Goal: Transaction & Acquisition: Purchase product/service

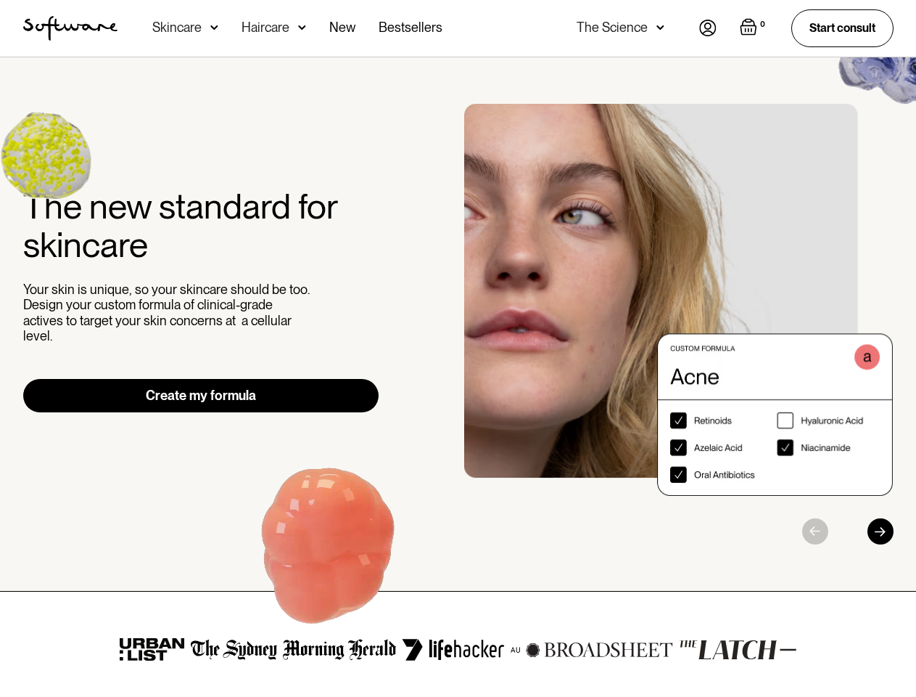
click at [458, 348] on div "The new standard for skincare Your skin is unique, so your skincare should be t…" at bounding box center [459, 324] width 906 height 440
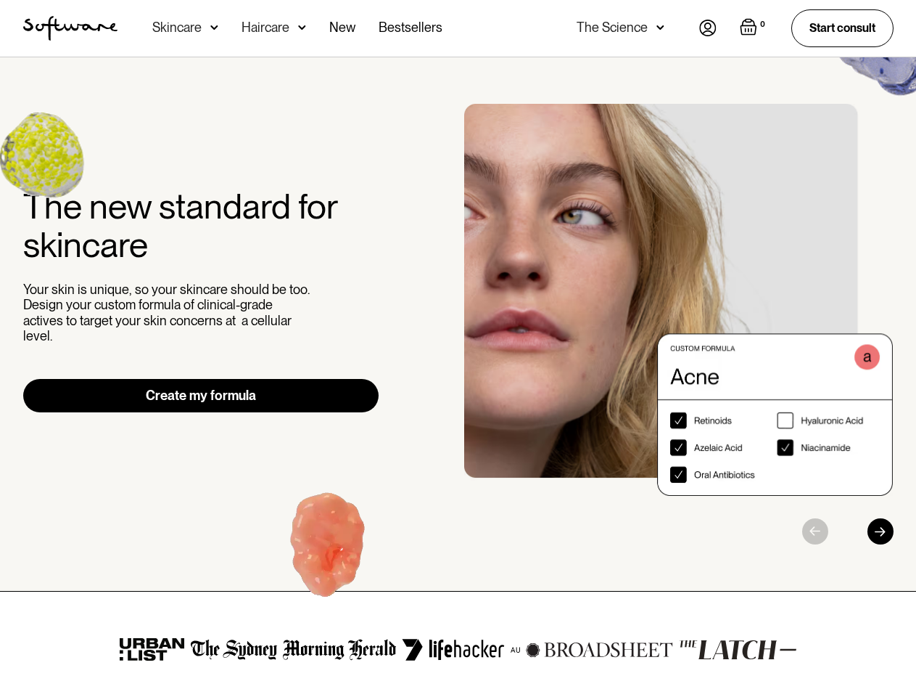
click at [185, 28] on div "Skincare" at bounding box center [176, 27] width 49 height 15
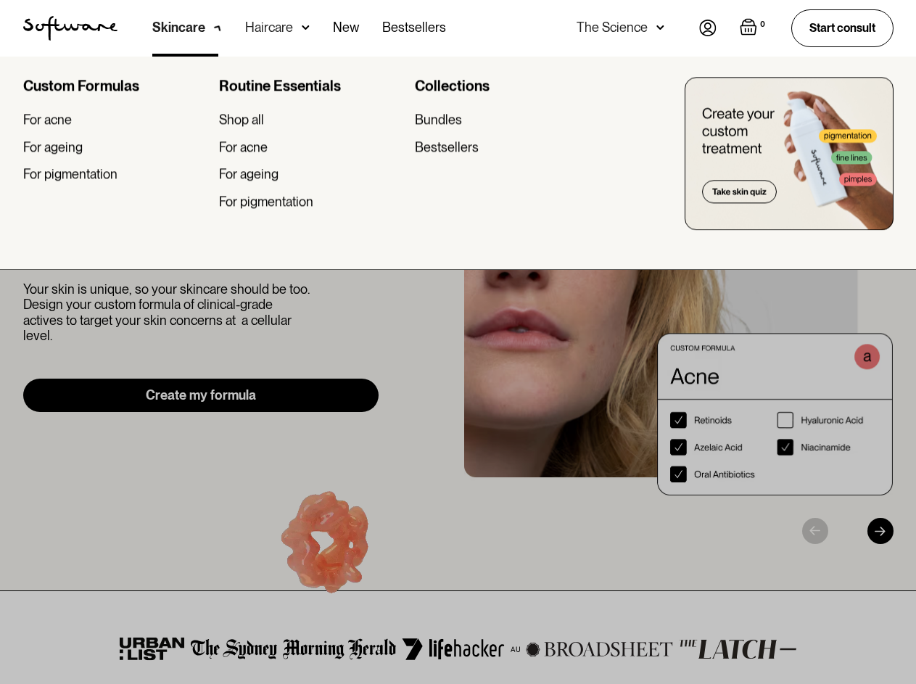
click at [205, 28] on div "Haircare" at bounding box center [178, 27] width 53 height 15
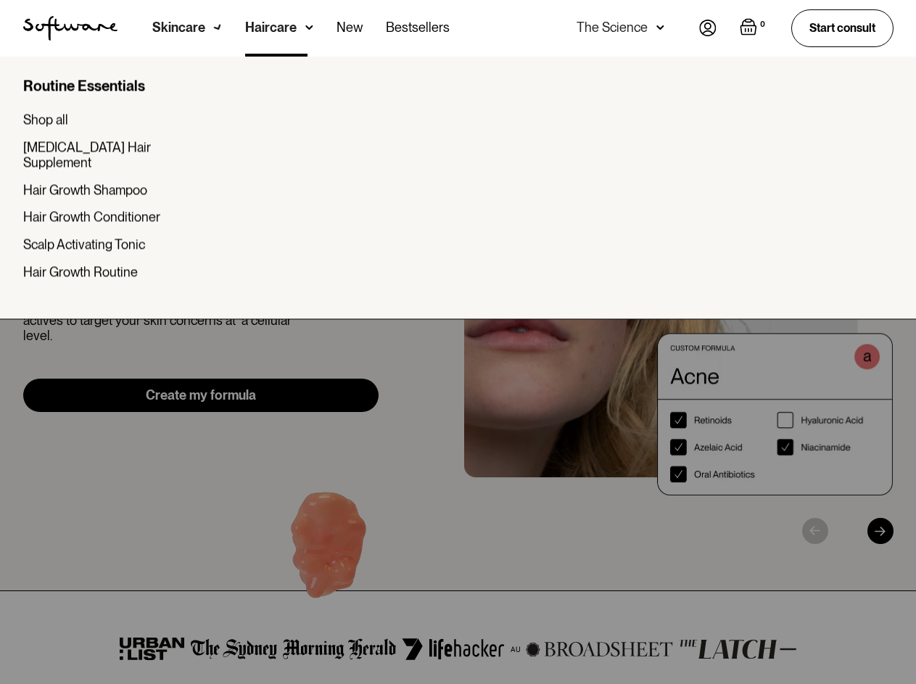
click at [620, 28] on div "The Science" at bounding box center [612, 27] width 71 height 15
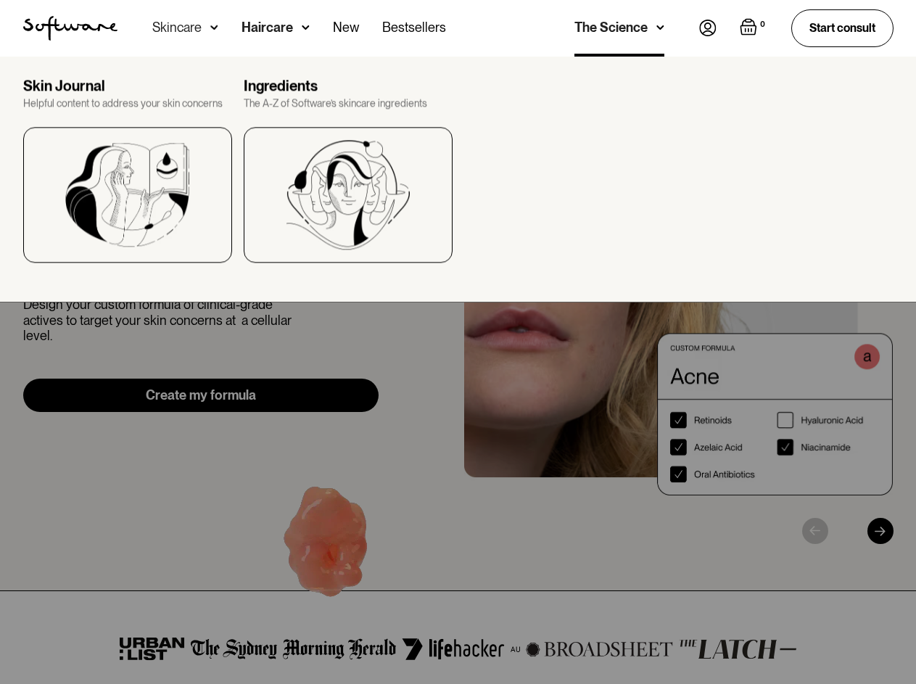
click at [752, 28] on img "Open empty cart" at bounding box center [748, 26] width 17 height 17
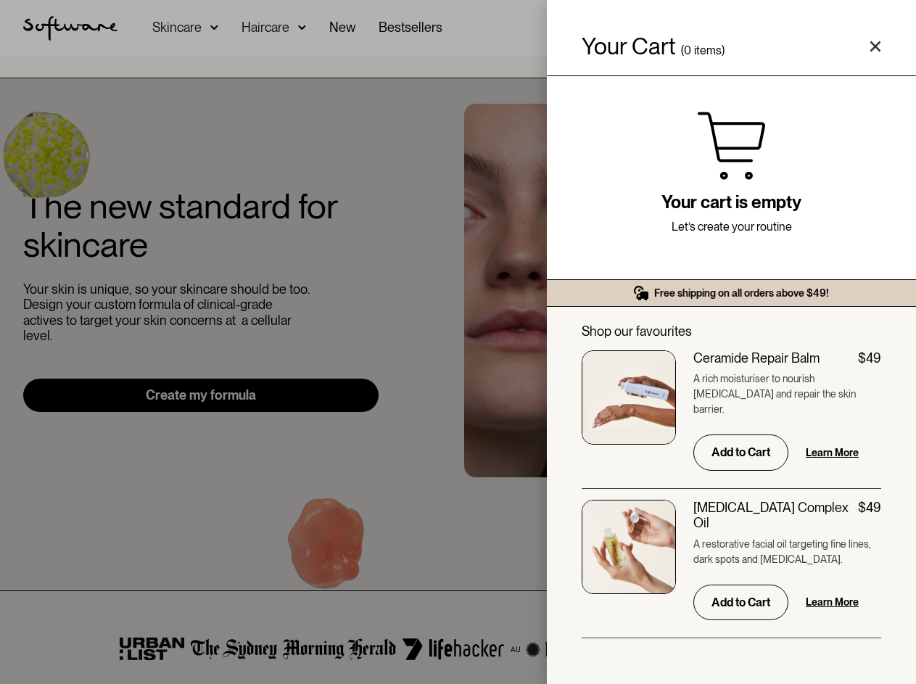
click at [679, 279] on div "Your cart is empty Let’s create your routine" at bounding box center [731, 177] width 369 height 203
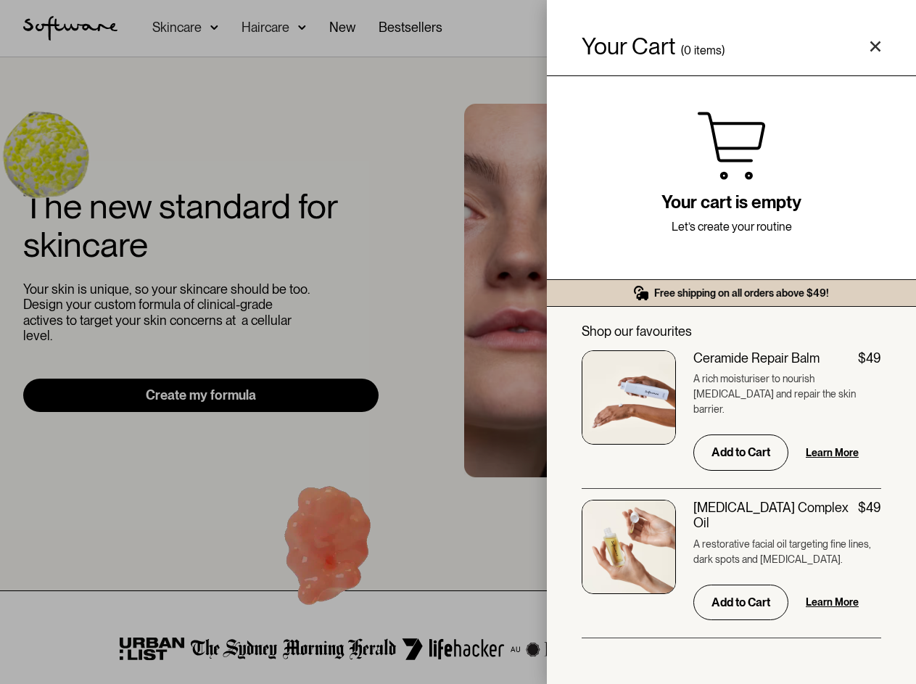
click at [832, 531] on div "[MEDICAL_DATA] Complex Oil $49" at bounding box center [788, 515] width 188 height 31
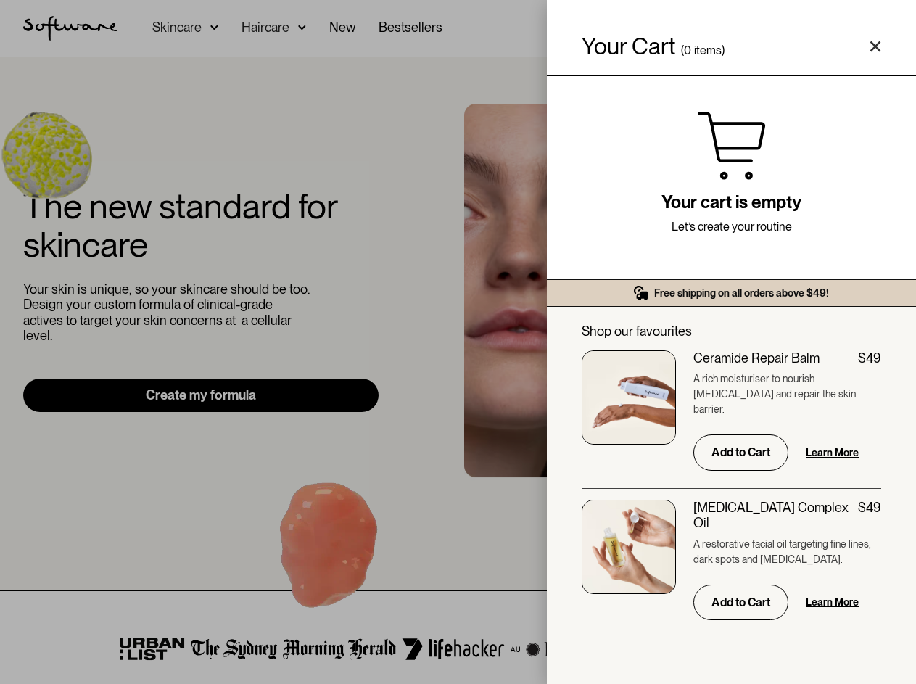
click at [881, 516] on div "$49" at bounding box center [869, 508] width 23 height 16
